Goal: Download file/media

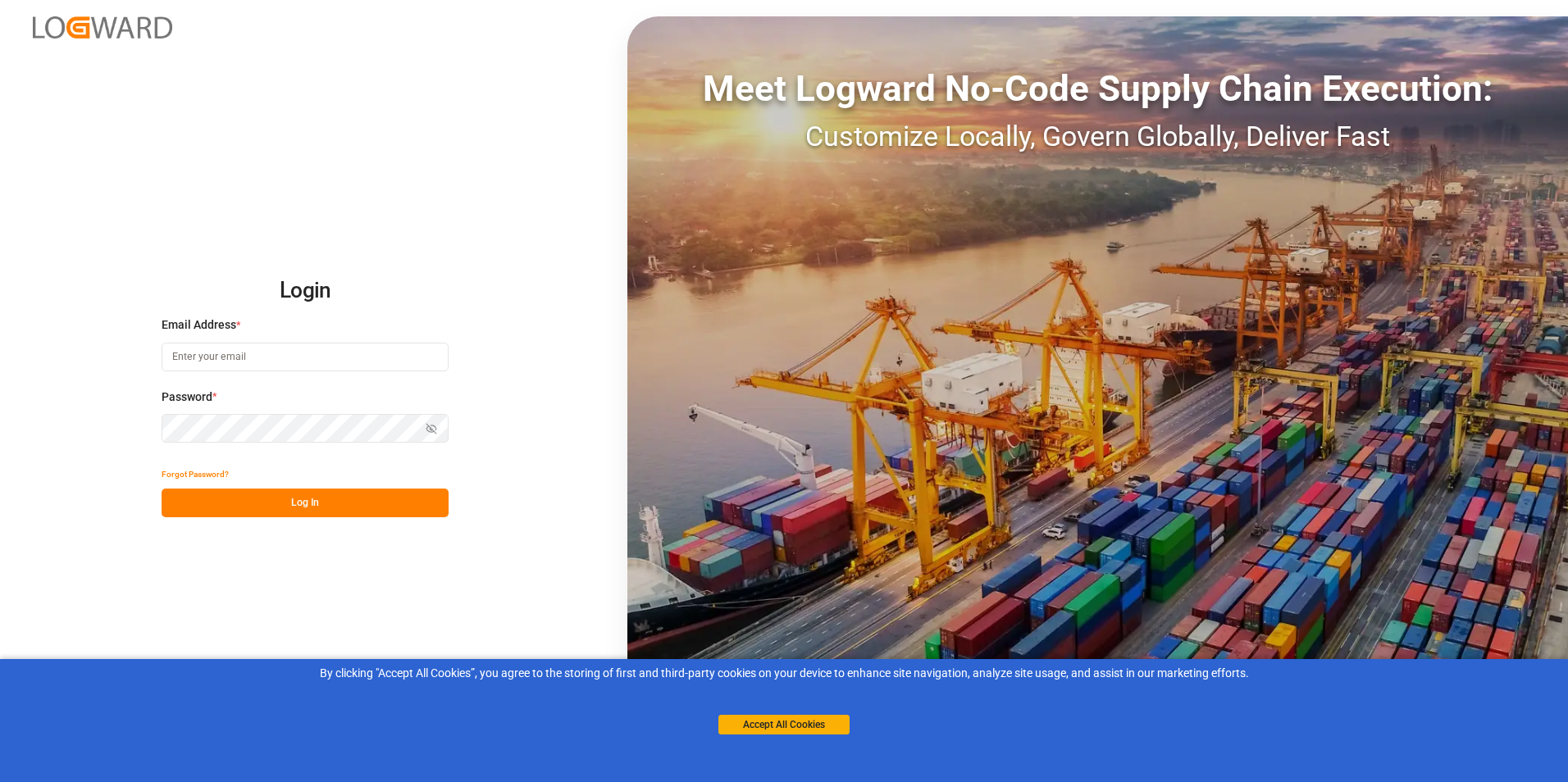
type input "[PERSON_NAME][EMAIL_ADDRESS][DOMAIN_NAME]"
click at [297, 502] on button "Log In" at bounding box center [305, 503] width 287 height 28
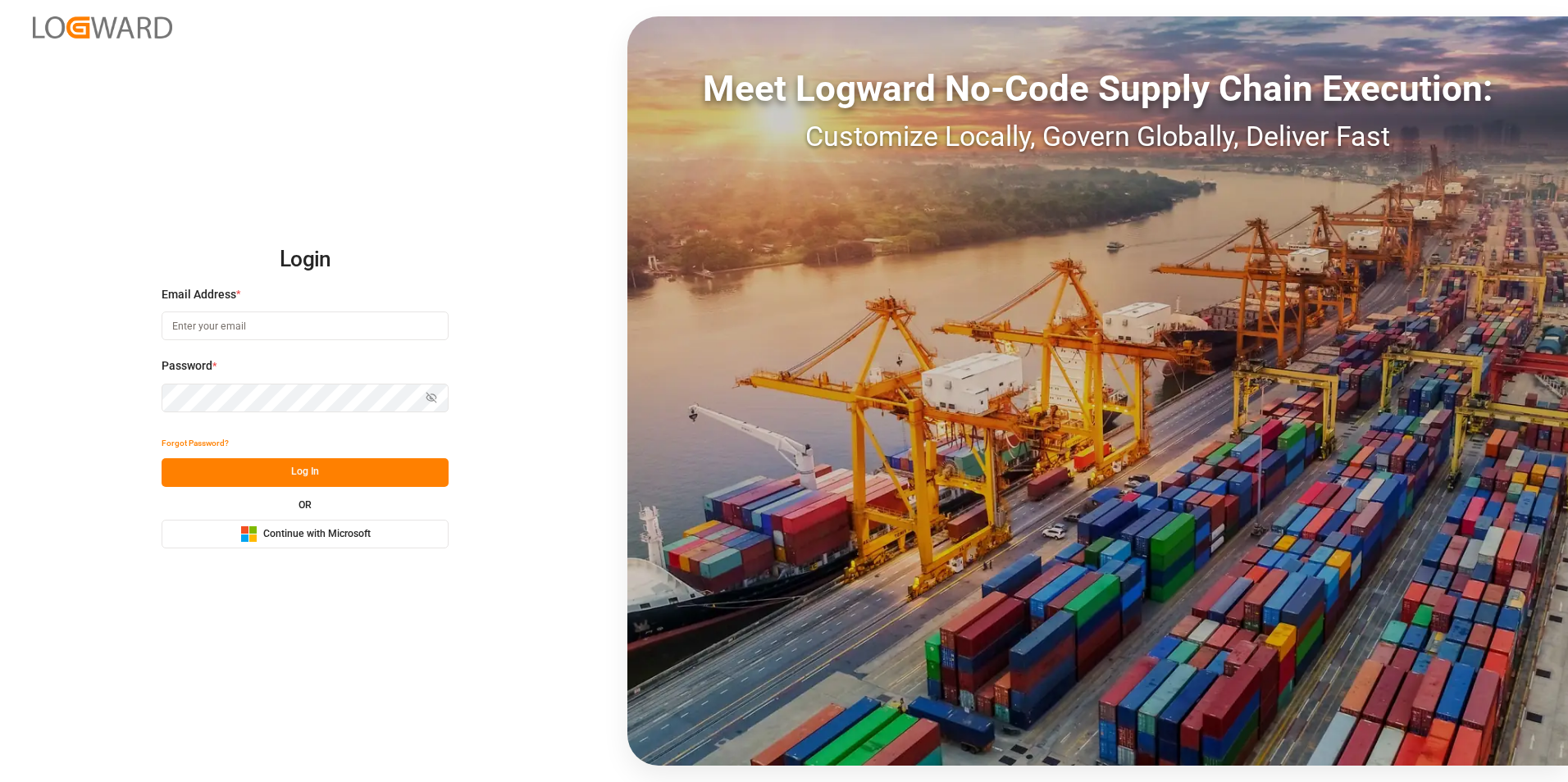
type input "[PERSON_NAME][EMAIL_ADDRESS][DOMAIN_NAME]"
click at [307, 472] on button "Log In" at bounding box center [305, 473] width 287 height 28
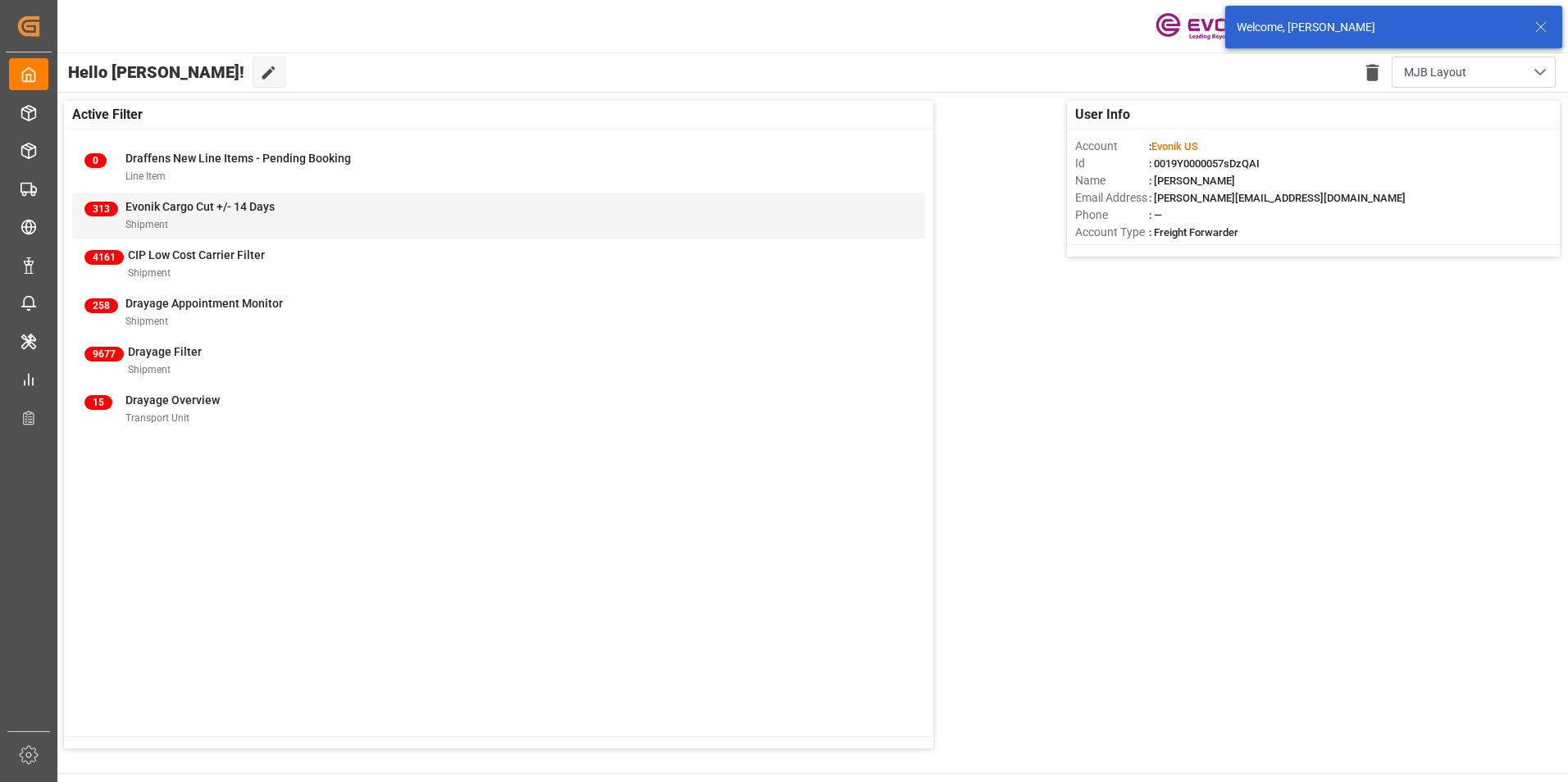
click at [165, 204] on span "Evonik Cargo Cut +/- 14 Days" at bounding box center [200, 207] width 149 height 13
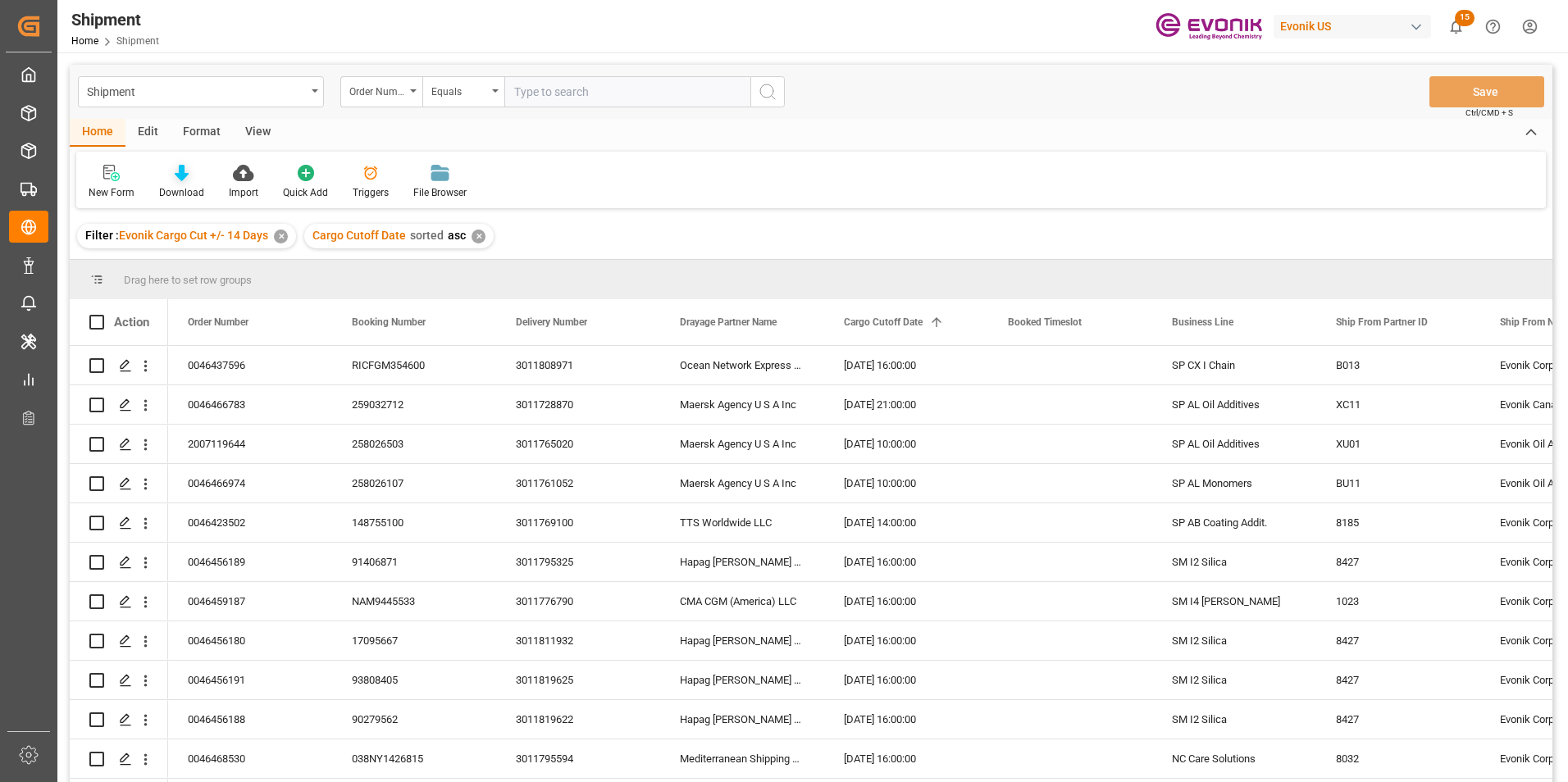
click at [177, 174] on icon at bounding box center [181, 173] width 14 height 16
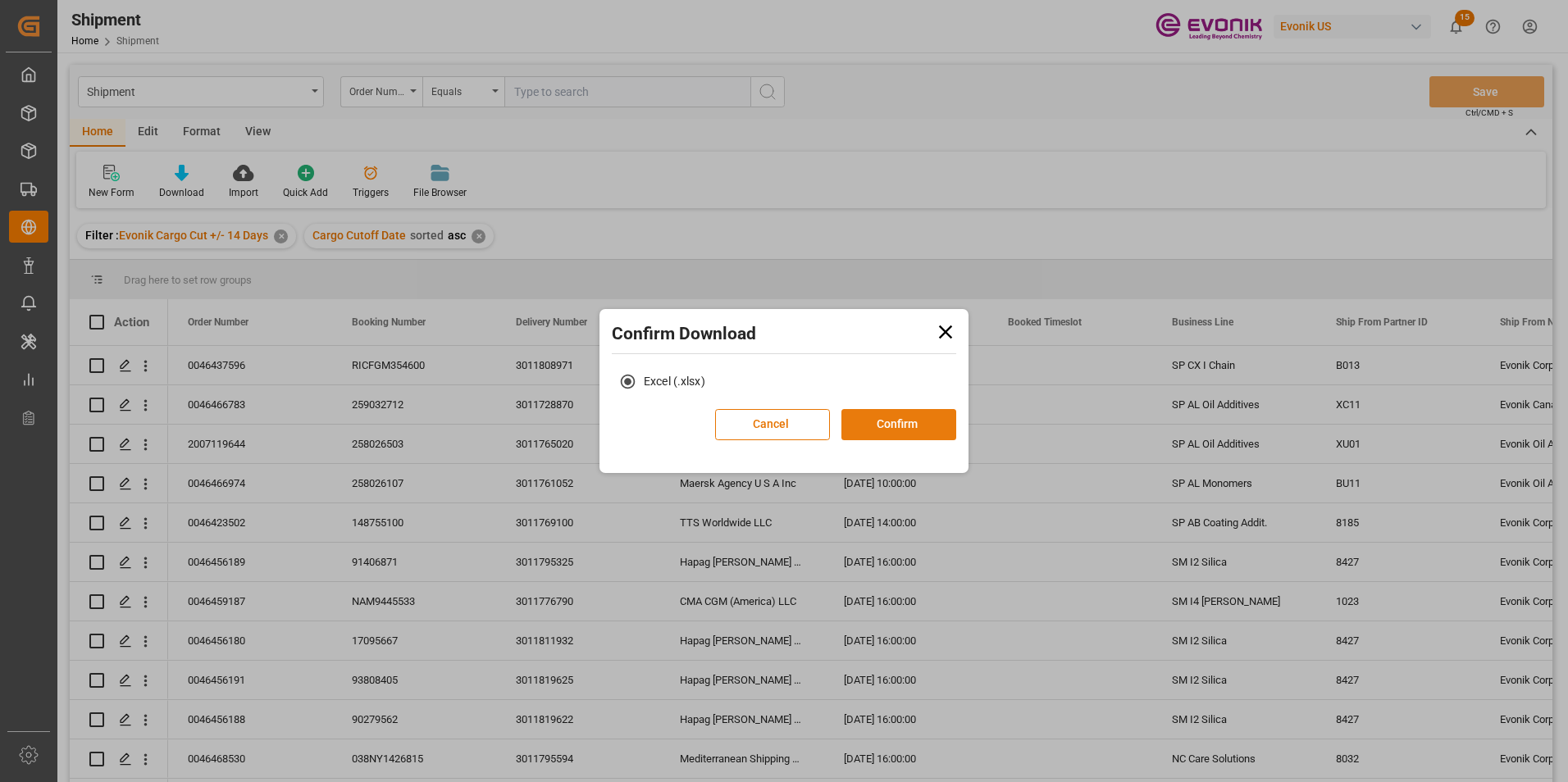
click at [906, 424] on button "Confirm" at bounding box center [899, 424] width 115 height 31
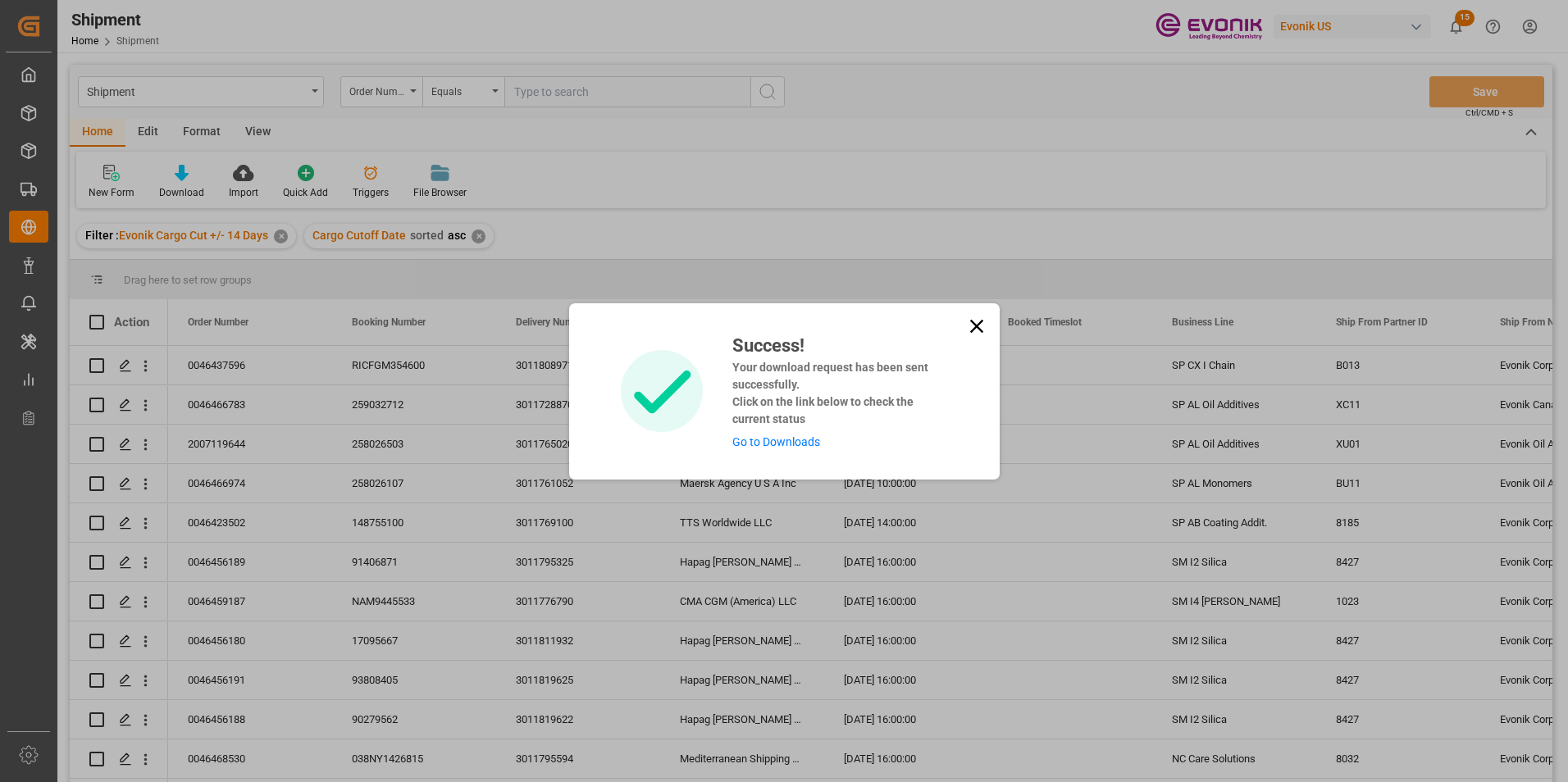
click at [766, 442] on link "Go to Downloads" at bounding box center [776, 442] width 88 height 13
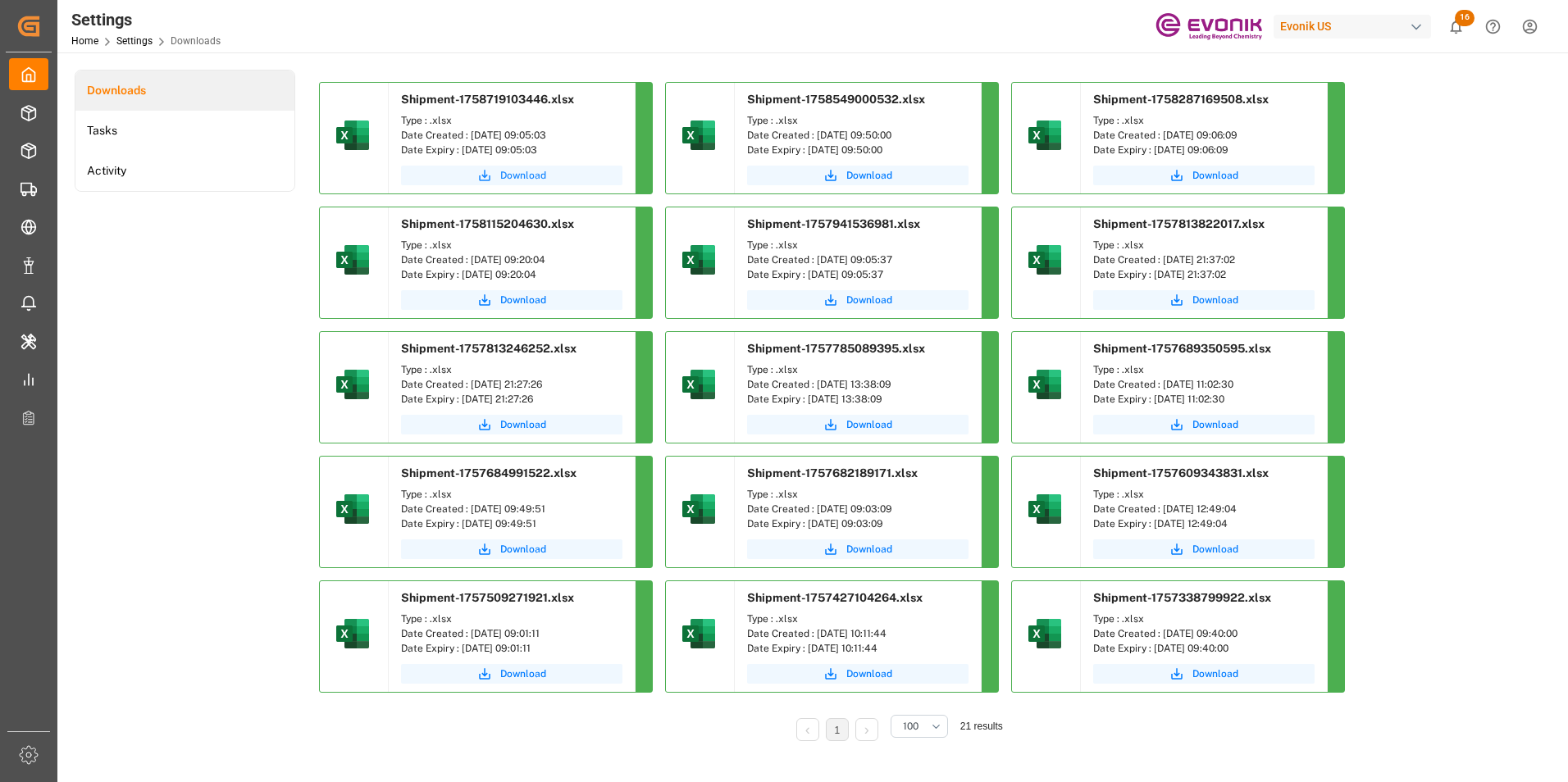
click at [518, 171] on span "Download" at bounding box center [523, 175] width 46 height 15
